Goal: Find specific page/section: Find specific page/section

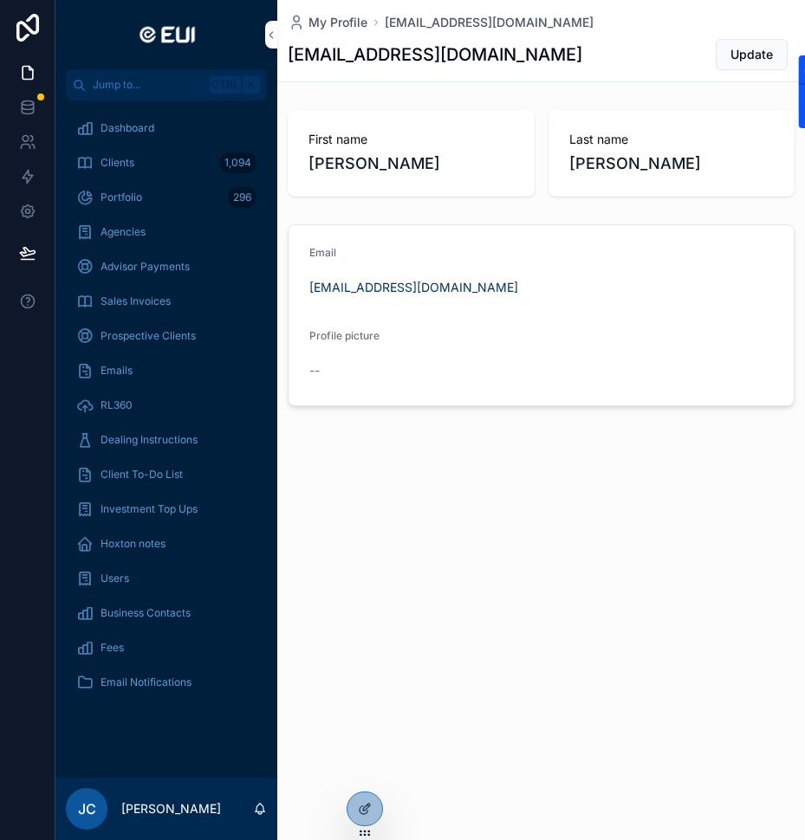
click at [153, 267] on span "Advisor Payments" at bounding box center [144, 267] width 89 height 14
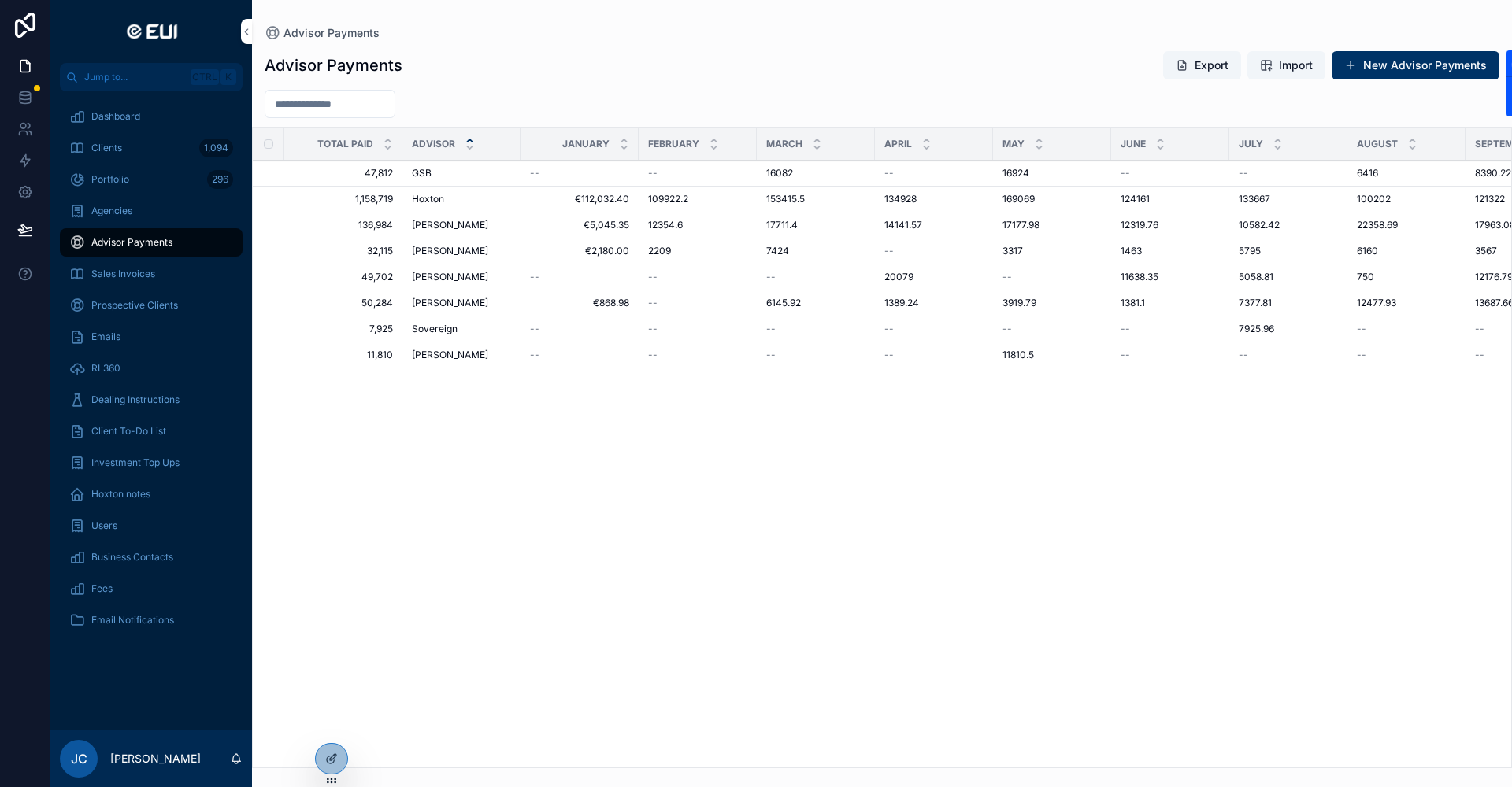
click at [731, 592] on div "Total Paid Advisor January February March April May June July August September …" at bounding box center [882, 447] width 1258 height 639
click at [169, 154] on div "Clients 1,094" at bounding box center [151, 148] width 164 height 25
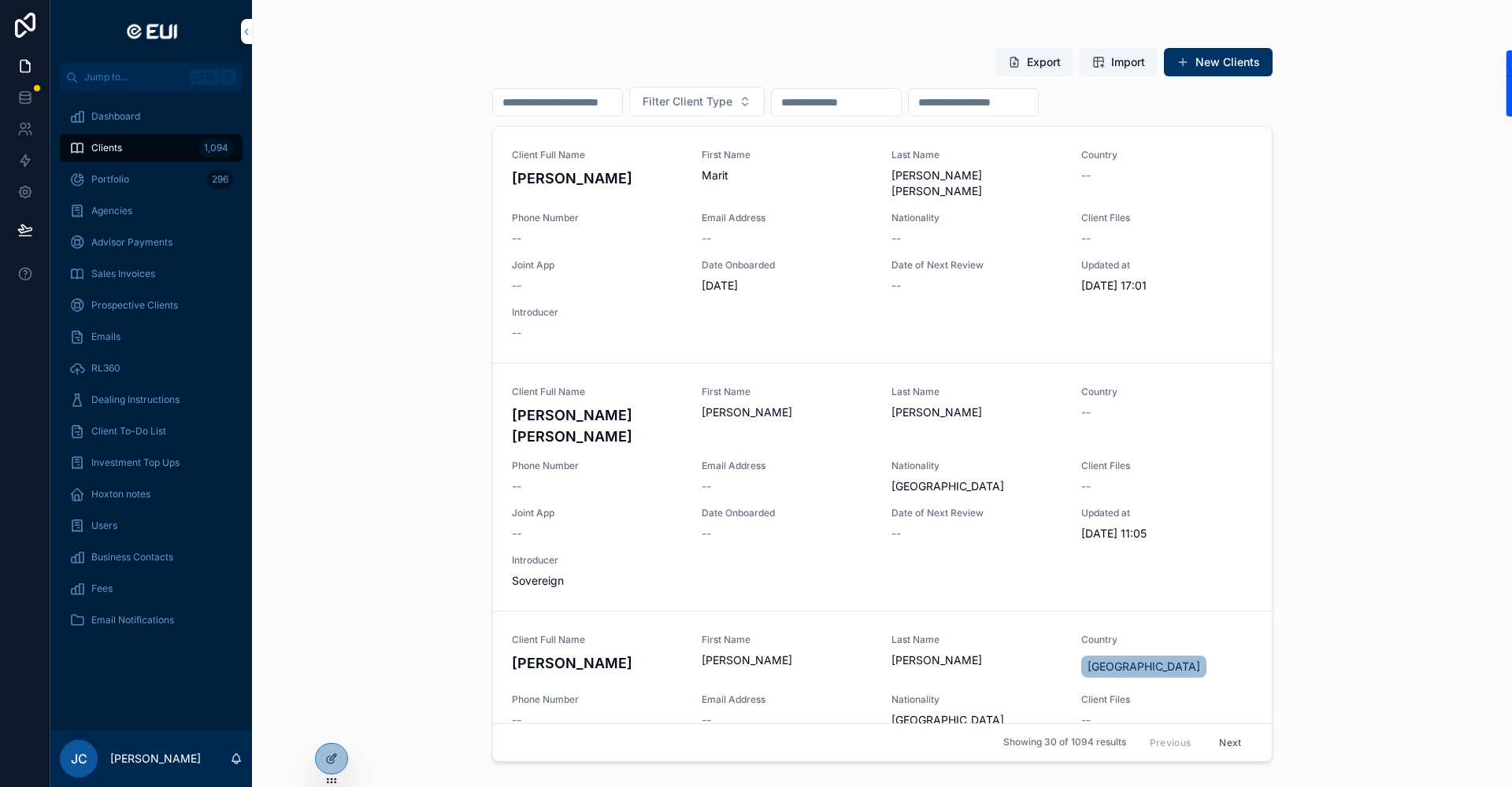
click at [533, 109] on input "scrollable content" at bounding box center [557, 102] width 129 height 22
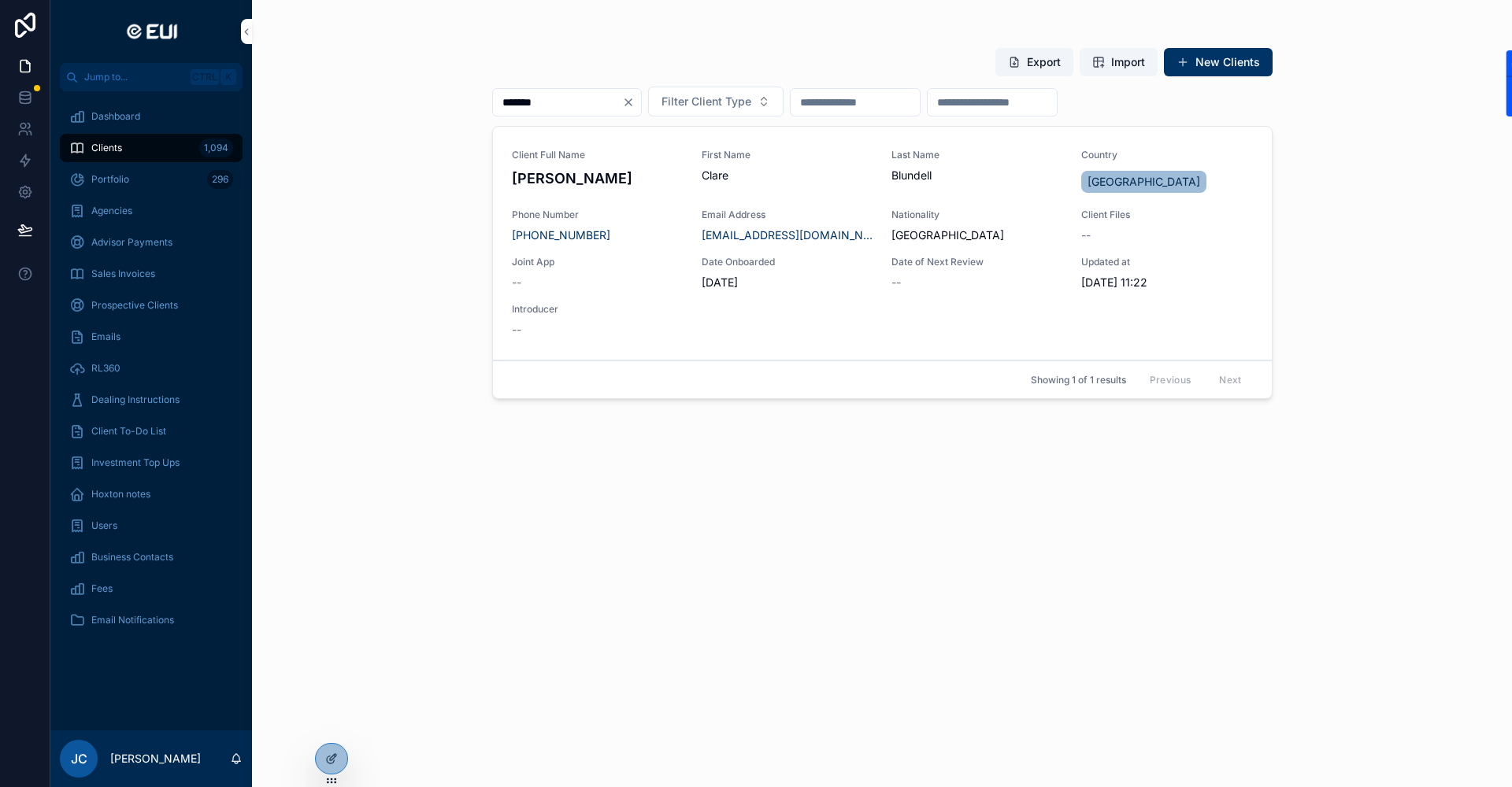
type input "*******"
click at [624, 316] on div "Introducer --" at bounding box center [597, 320] width 171 height 35
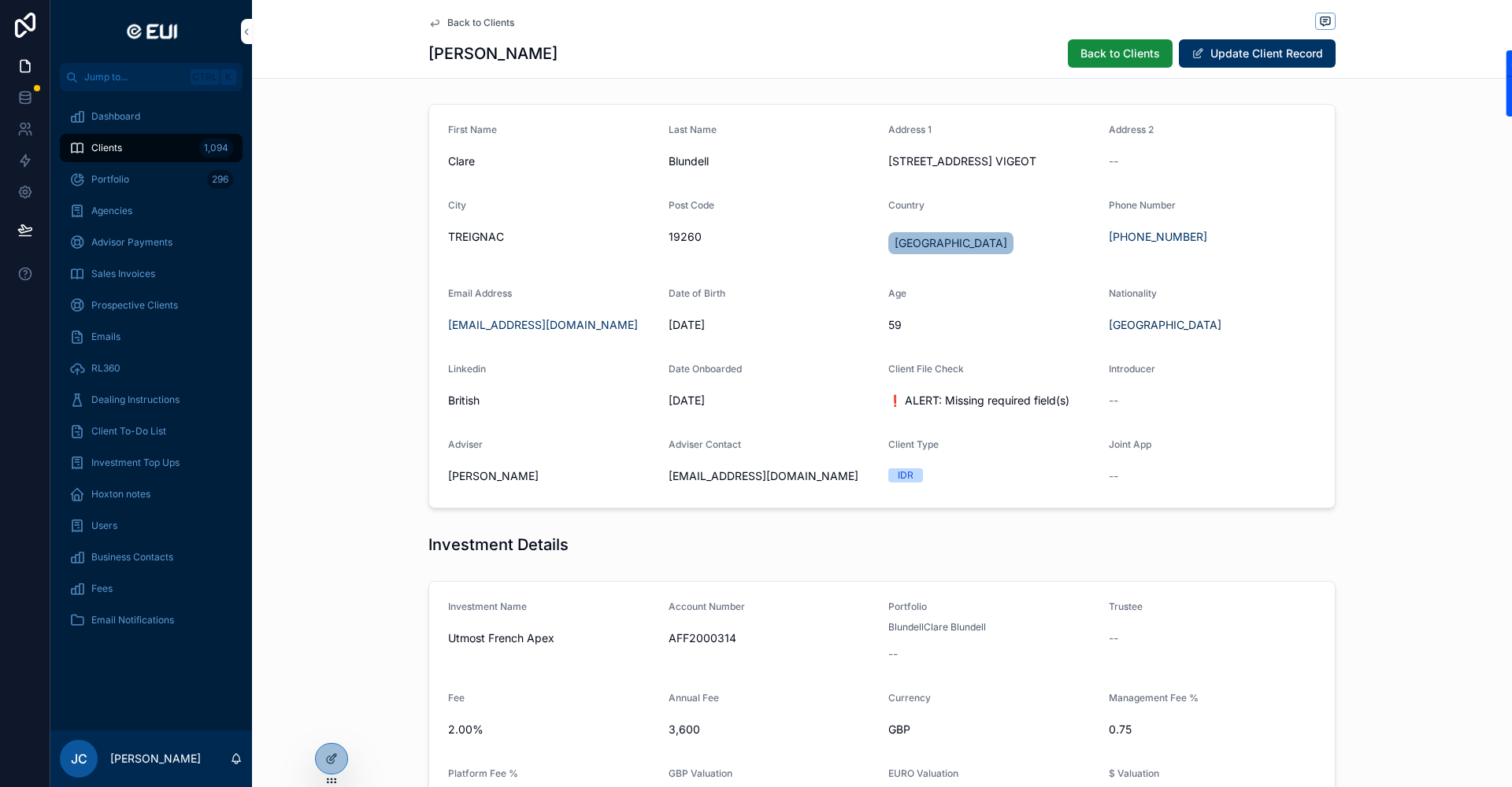
scroll to position [79, 0]
